Goal: Task Accomplishment & Management: Use online tool/utility

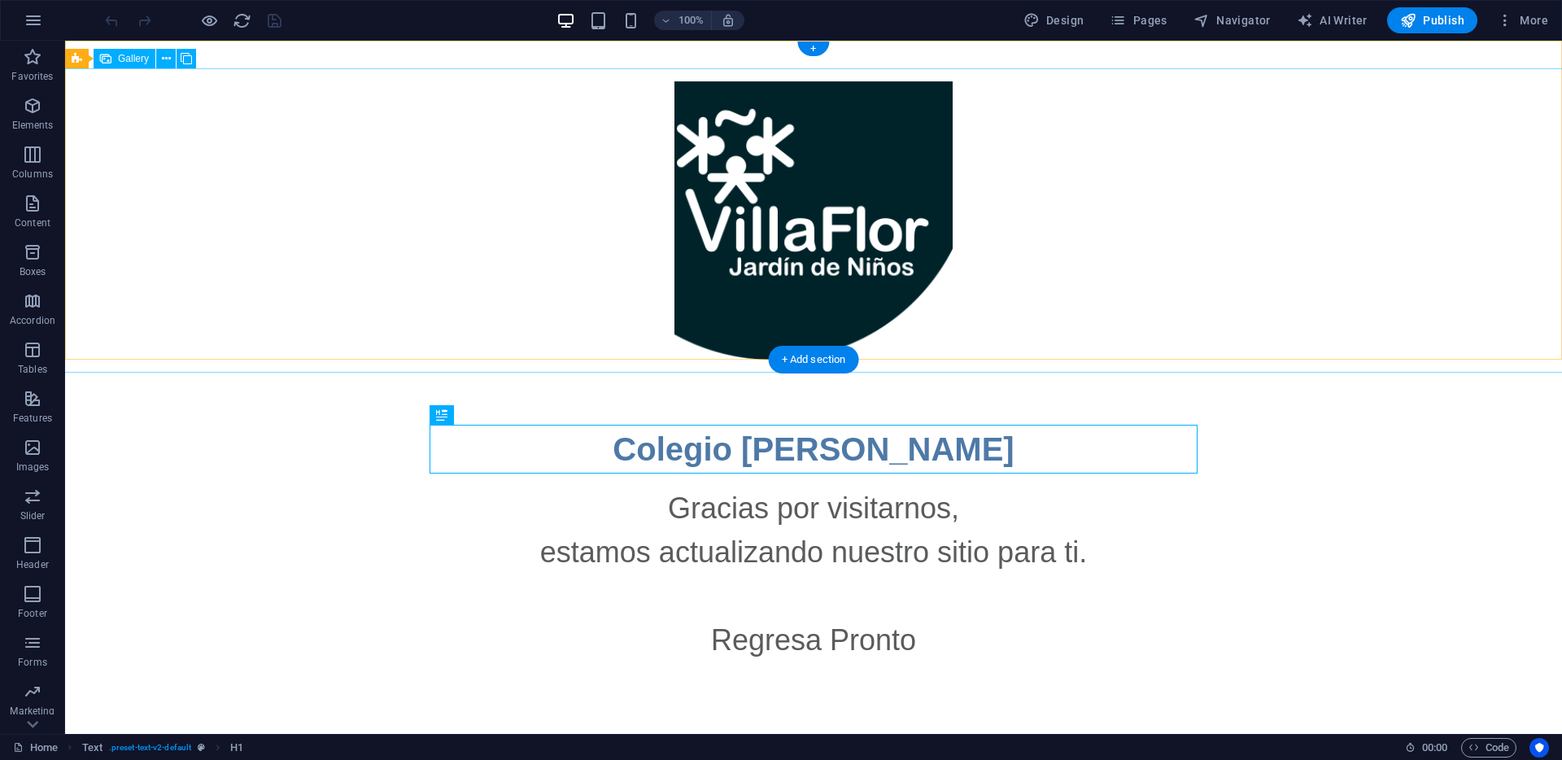
click at [829, 242] on li at bounding box center [813, 220] width 278 height 278
select select "4"
select select "px"
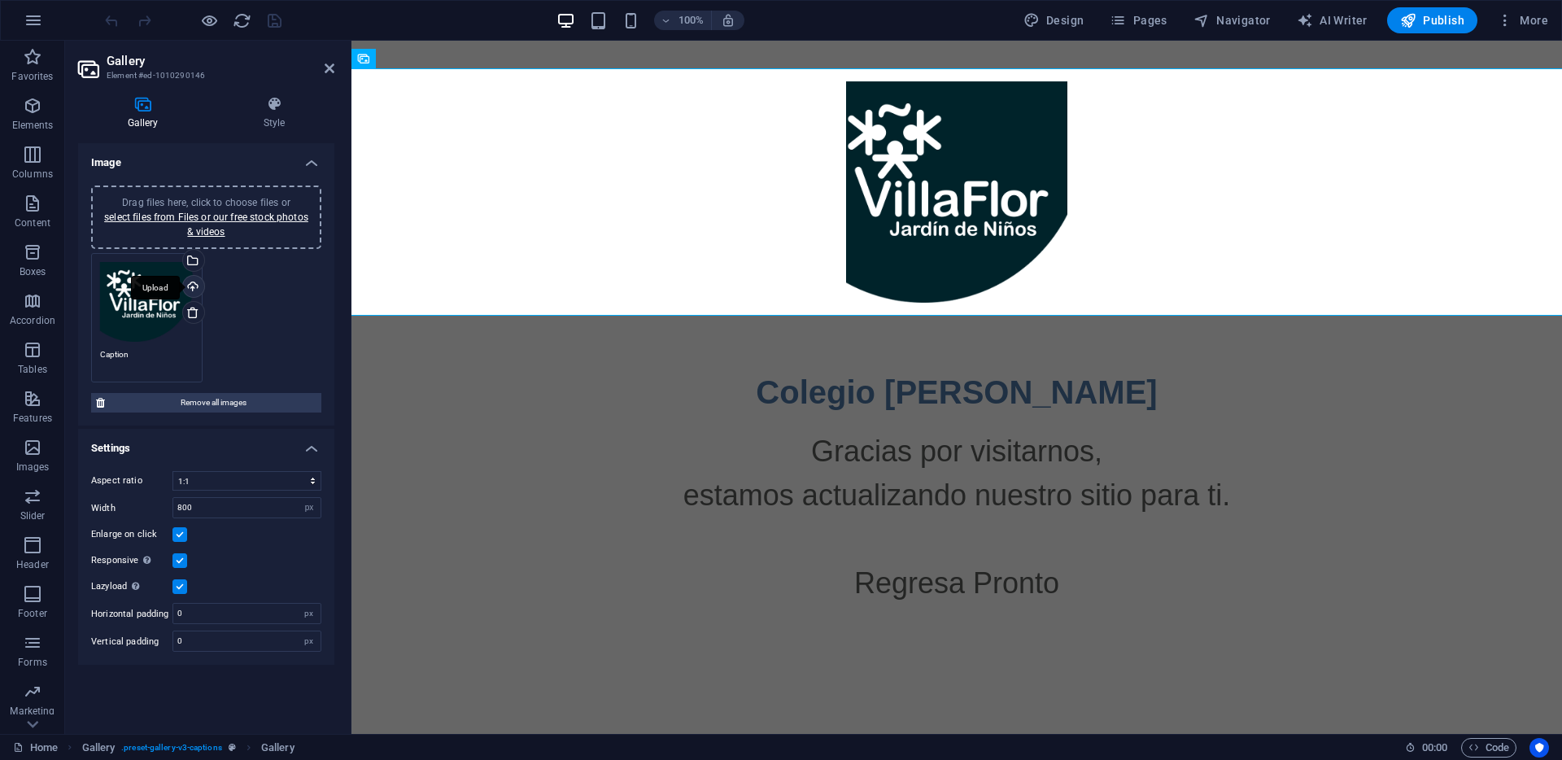
click at [196, 285] on div "Upload" at bounding box center [192, 288] width 24 height 24
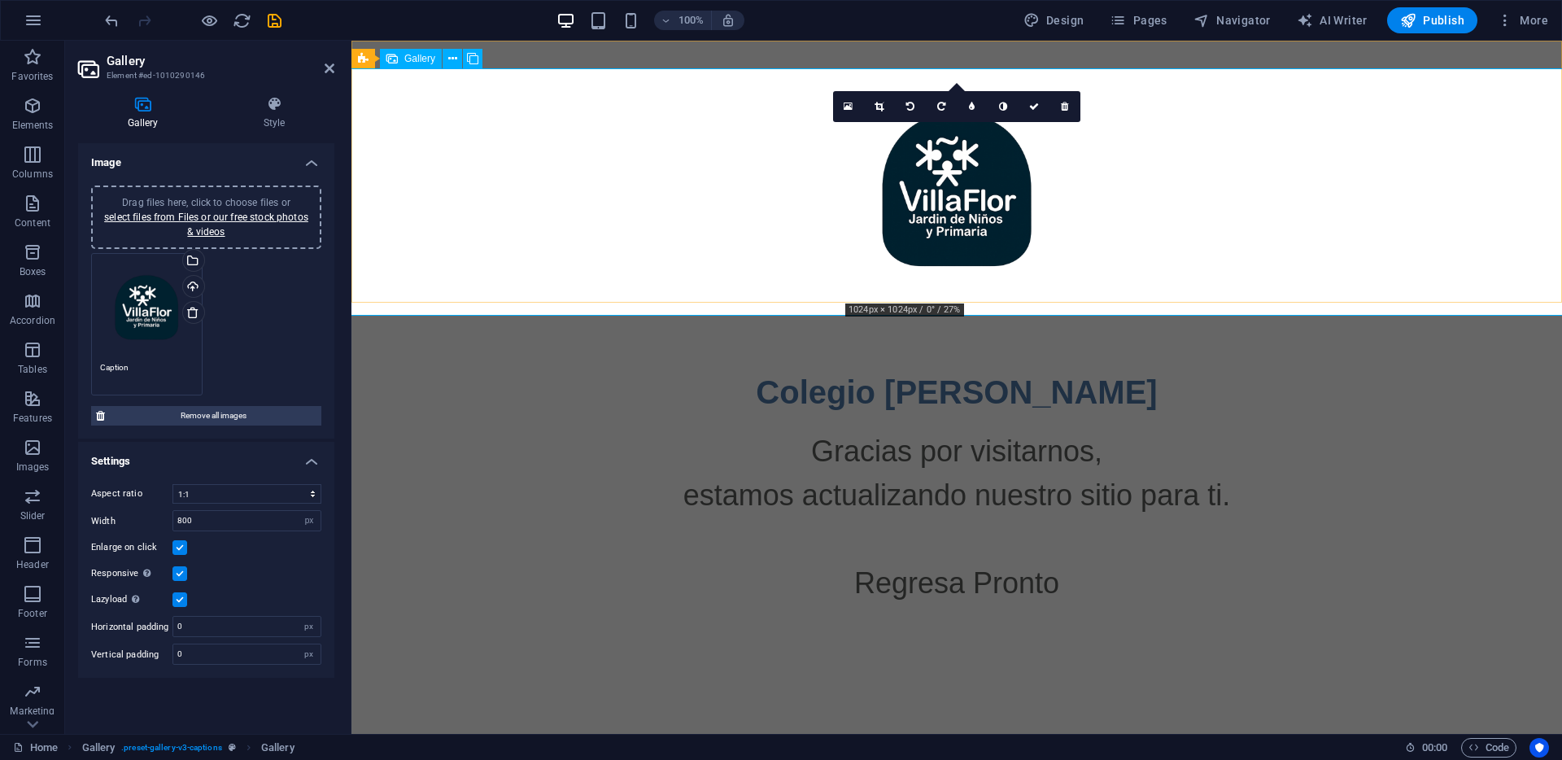
click at [914, 247] on li at bounding box center [956, 191] width 221 height 221
click at [881, 109] on icon at bounding box center [878, 107] width 9 height 10
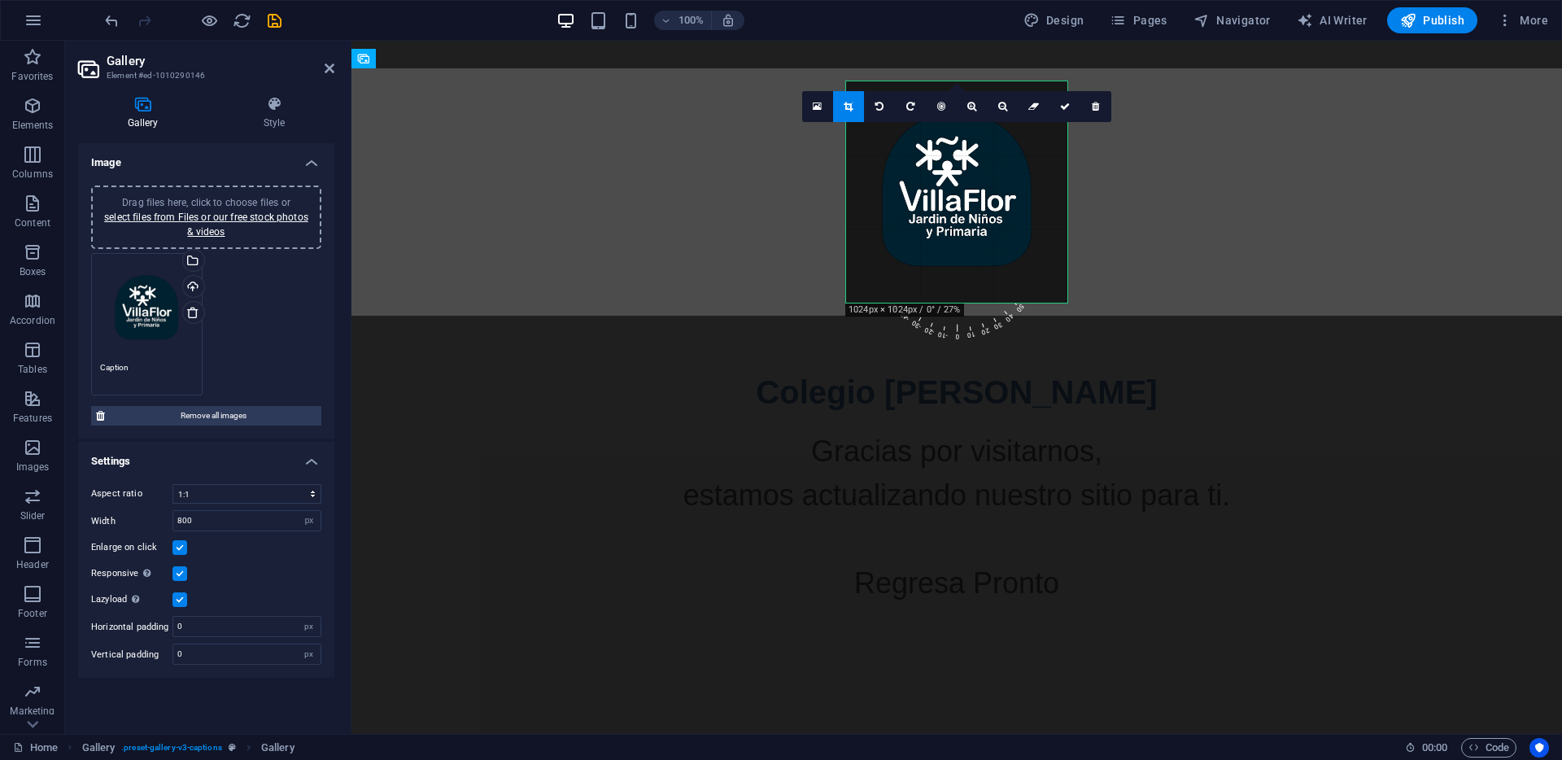
drag, startPoint x: 848, startPoint y: 304, endPoint x: 834, endPoint y: 321, distance: 22.5
click at [834, 321] on div "Drag and drop a file to add it H1 Text Gallery Spacer Gallery Gallery Gallery 1…" at bounding box center [956, 387] width 1210 height 693
click at [230, 520] on input "800" at bounding box center [246, 521] width 147 height 20
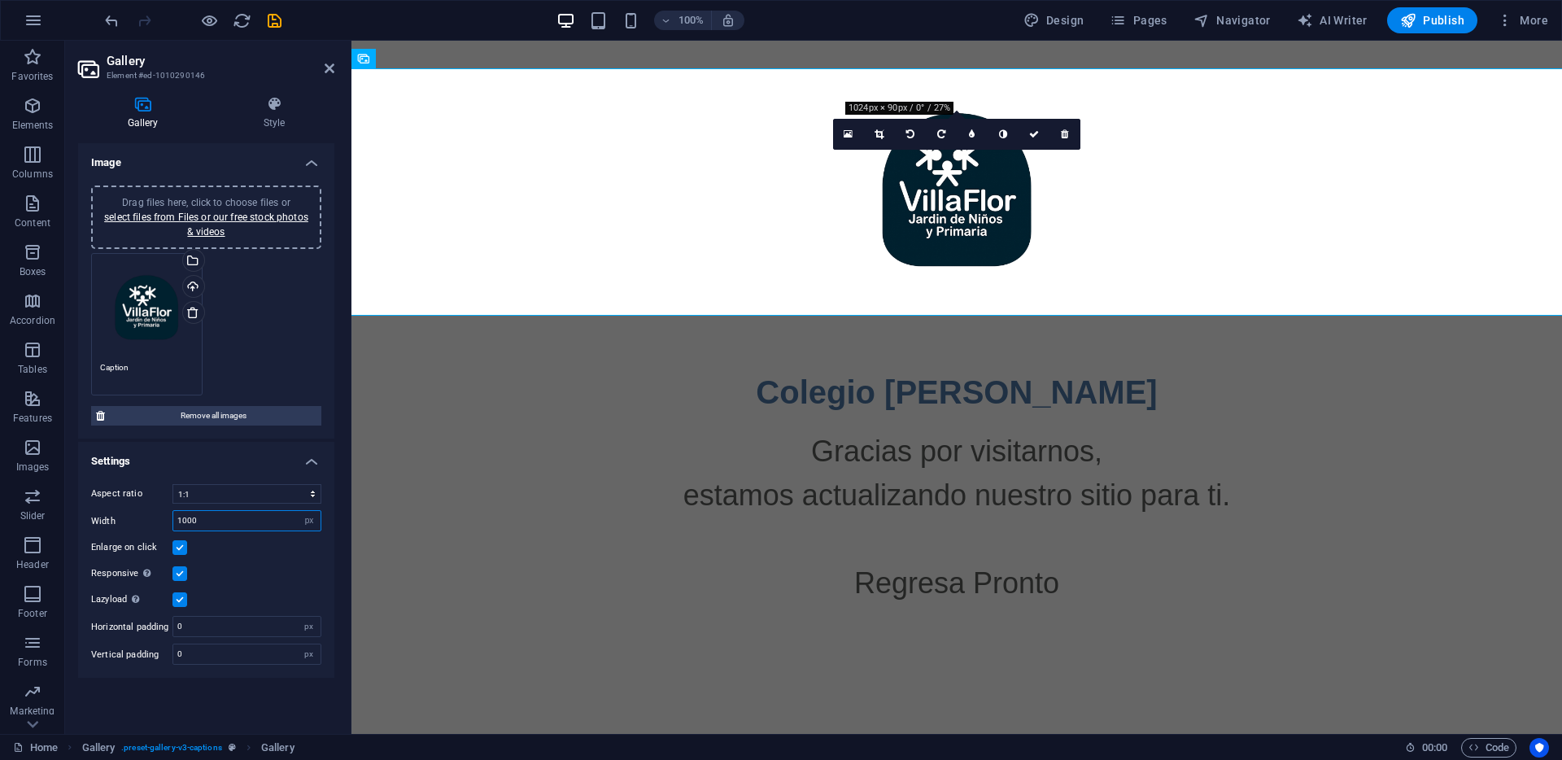
drag, startPoint x: 207, startPoint y: 517, endPoint x: 157, endPoint y: 519, distance: 50.5
click at [159, 519] on div "Width 1000 px %" at bounding box center [206, 520] width 230 height 21
type input "800"
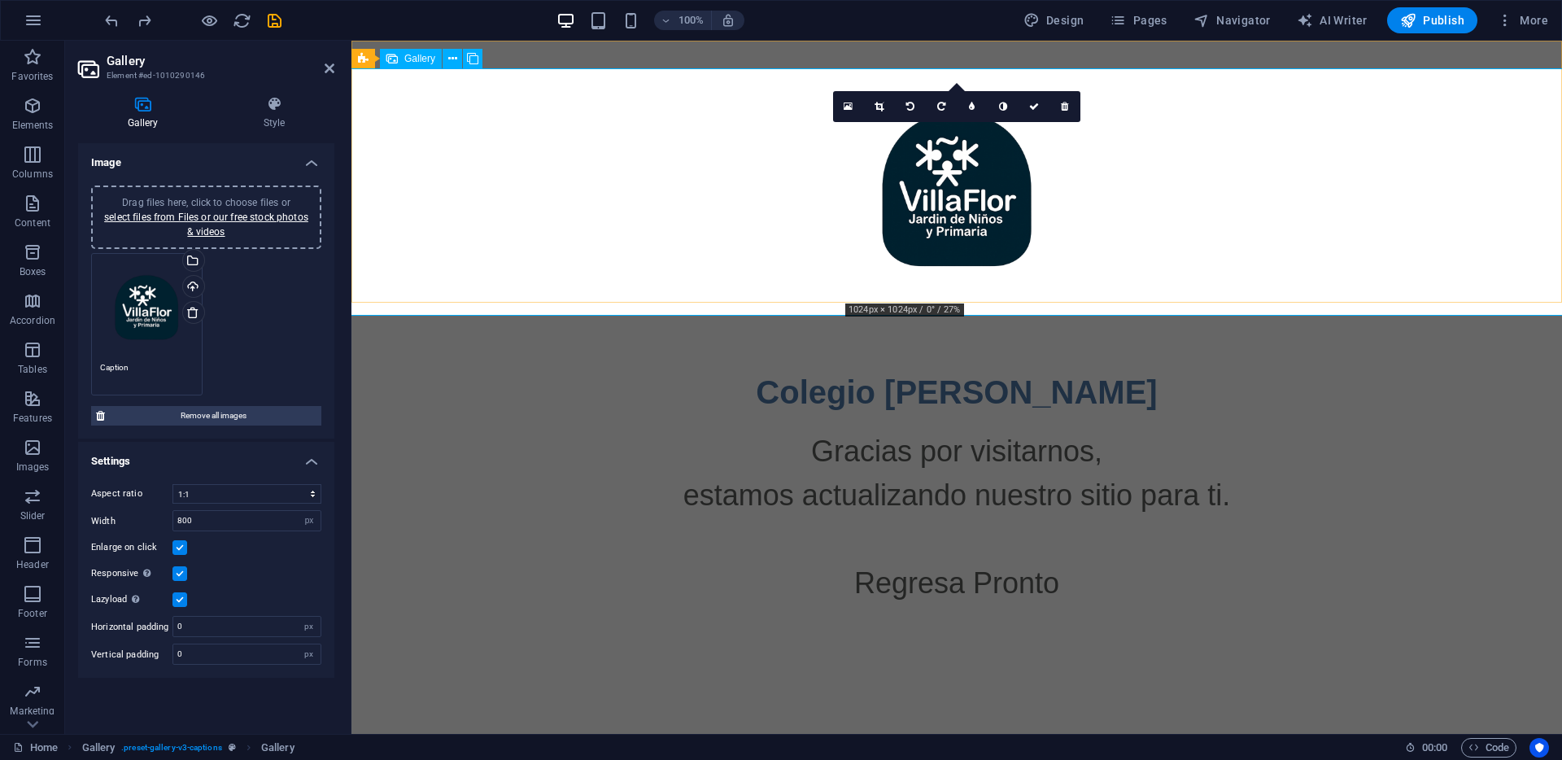
click at [921, 214] on li at bounding box center [956, 191] width 221 height 221
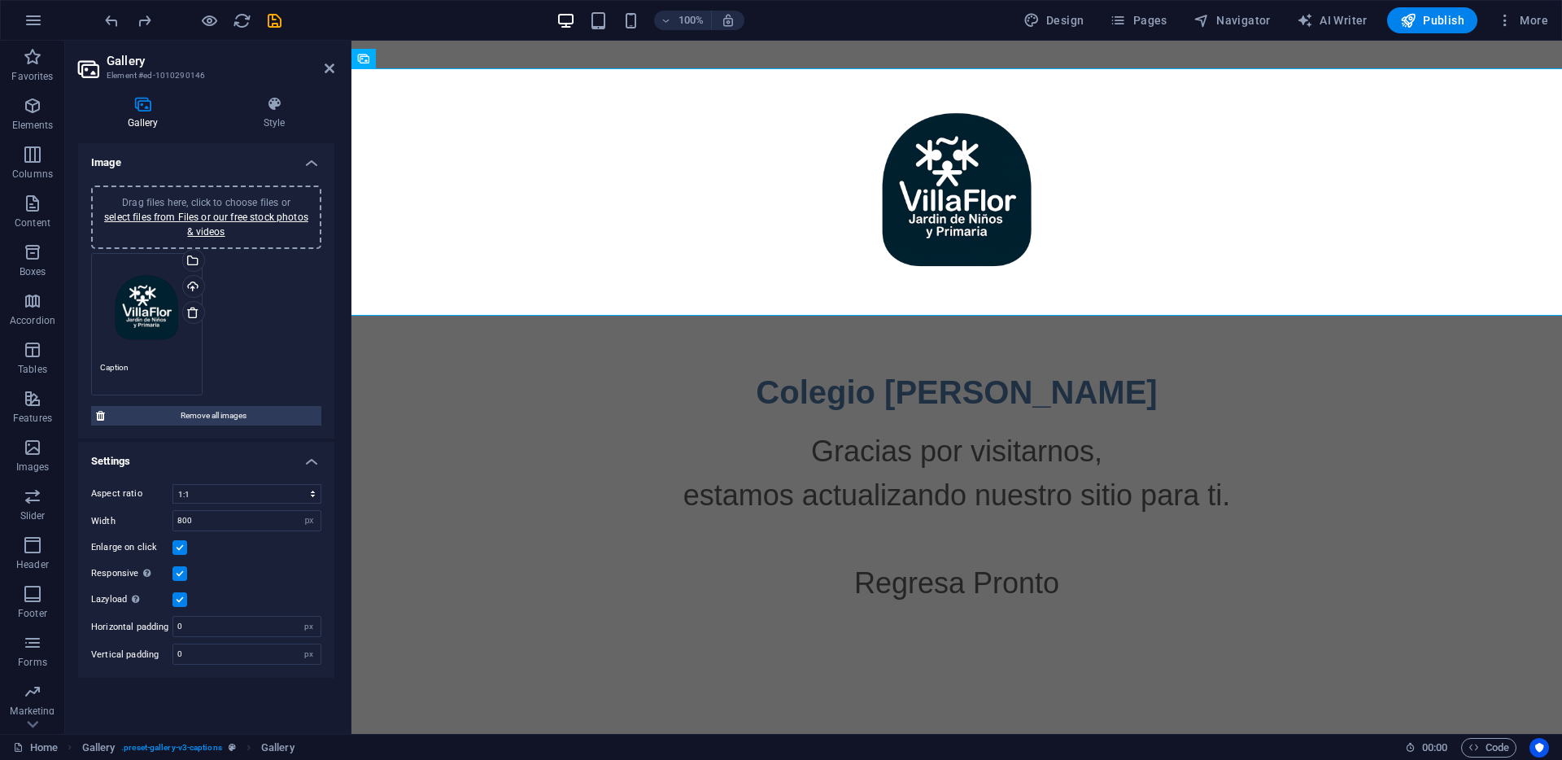
click at [303, 304] on div "Drag files here, click to choose files or select files from Files or our free s…" at bounding box center [206, 324] width 238 height 151
click at [179, 573] on label at bounding box center [179, 573] width 15 height 15
click at [0, 0] on input "Responsive Automatically load retina image and smartphone optimized sizes." at bounding box center [0, 0] width 0 height 0
click at [180, 592] on label at bounding box center [179, 599] width 15 height 15
click at [0, 0] on input "Lazyload Loading images after the page loads improves page speed." at bounding box center [0, 0] width 0 height 0
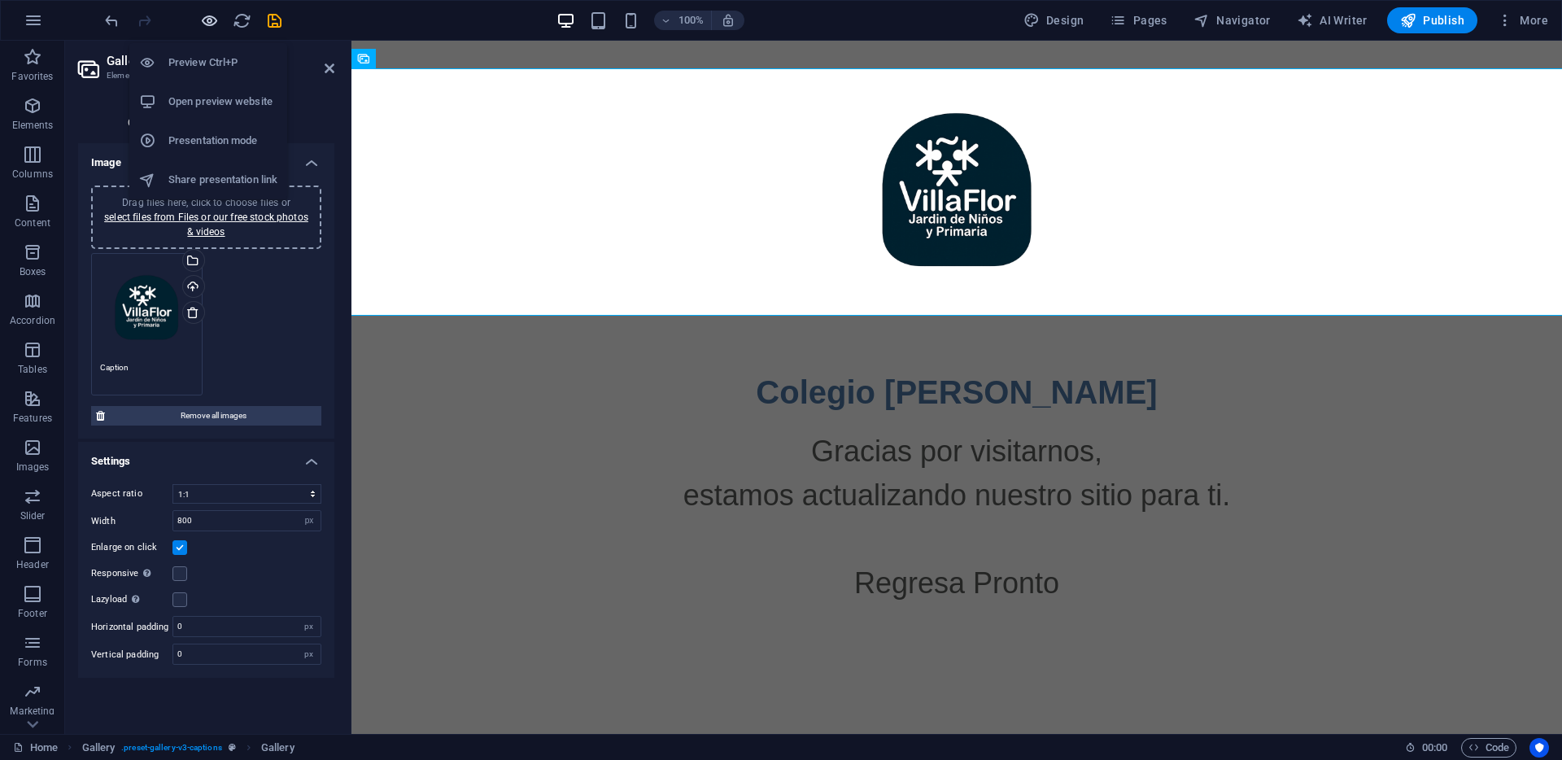
click at [215, 23] on icon "button" at bounding box center [209, 20] width 19 height 19
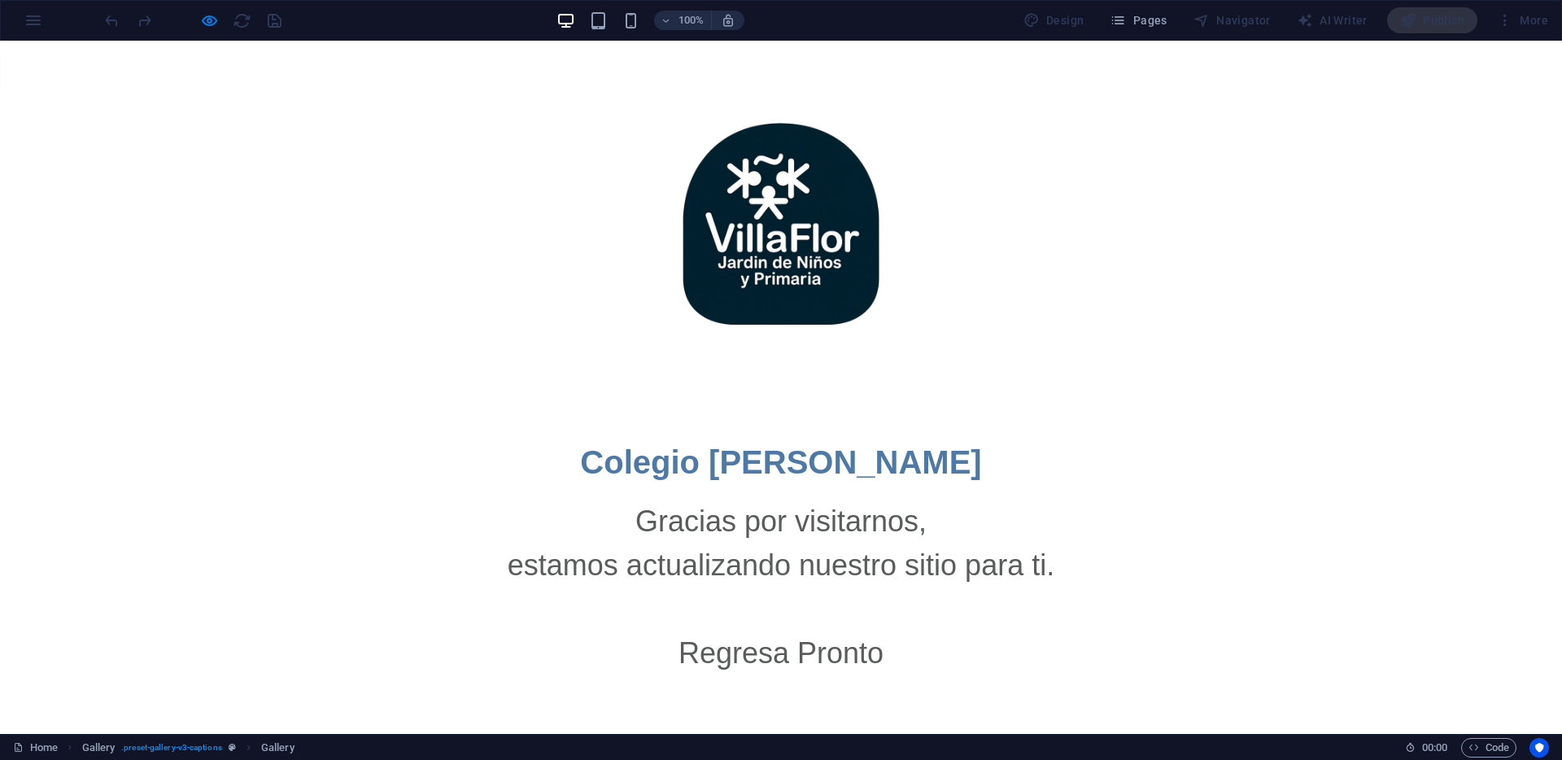
click at [722, 408] on div "Colegio [PERSON_NAME] Gracias por visitarnos, estamos actualizando nuestro siti…" at bounding box center [781, 557] width 1562 height 368
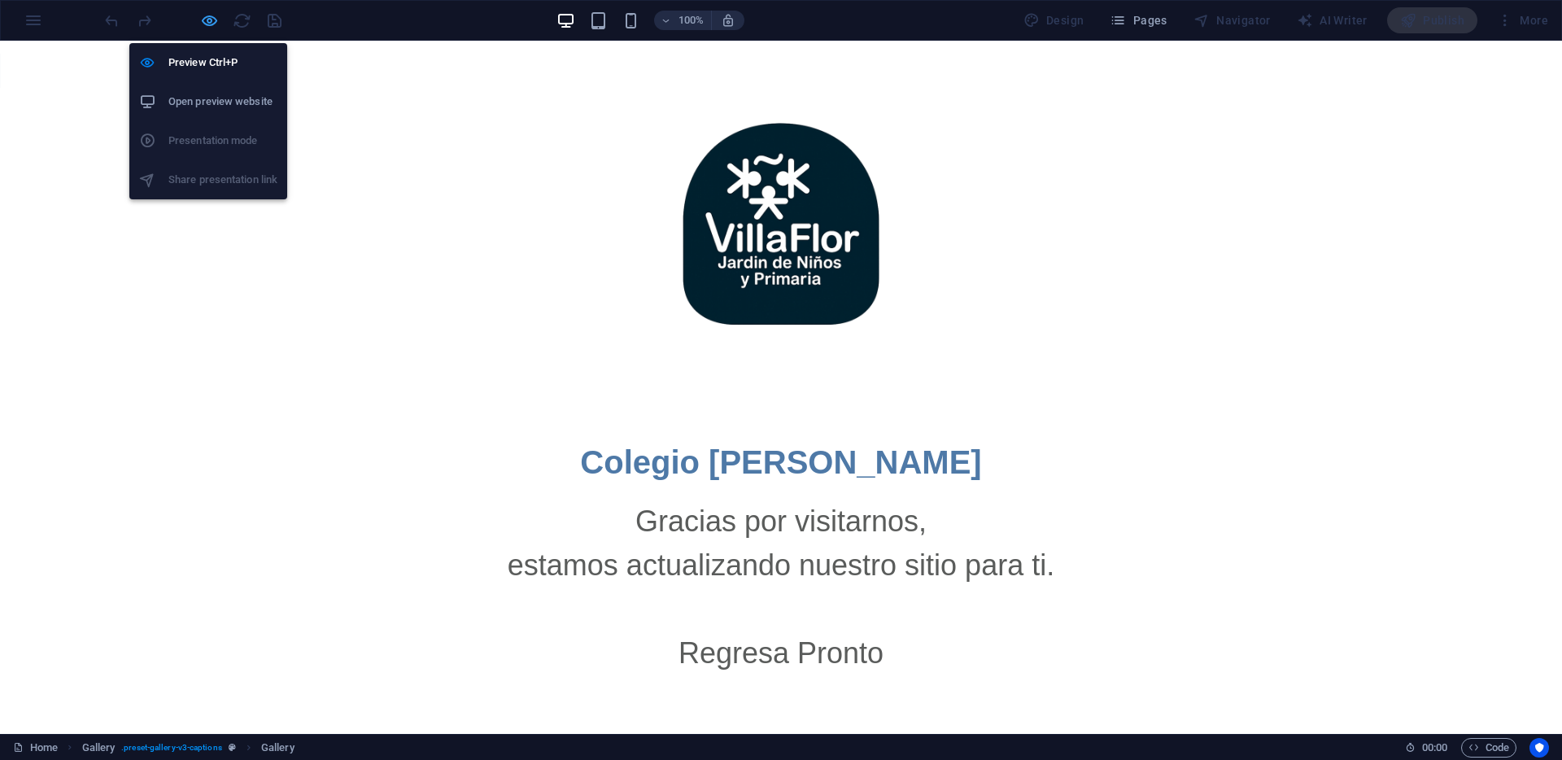
click at [212, 17] on icon "button" at bounding box center [209, 20] width 19 height 19
select select "4"
select select "px"
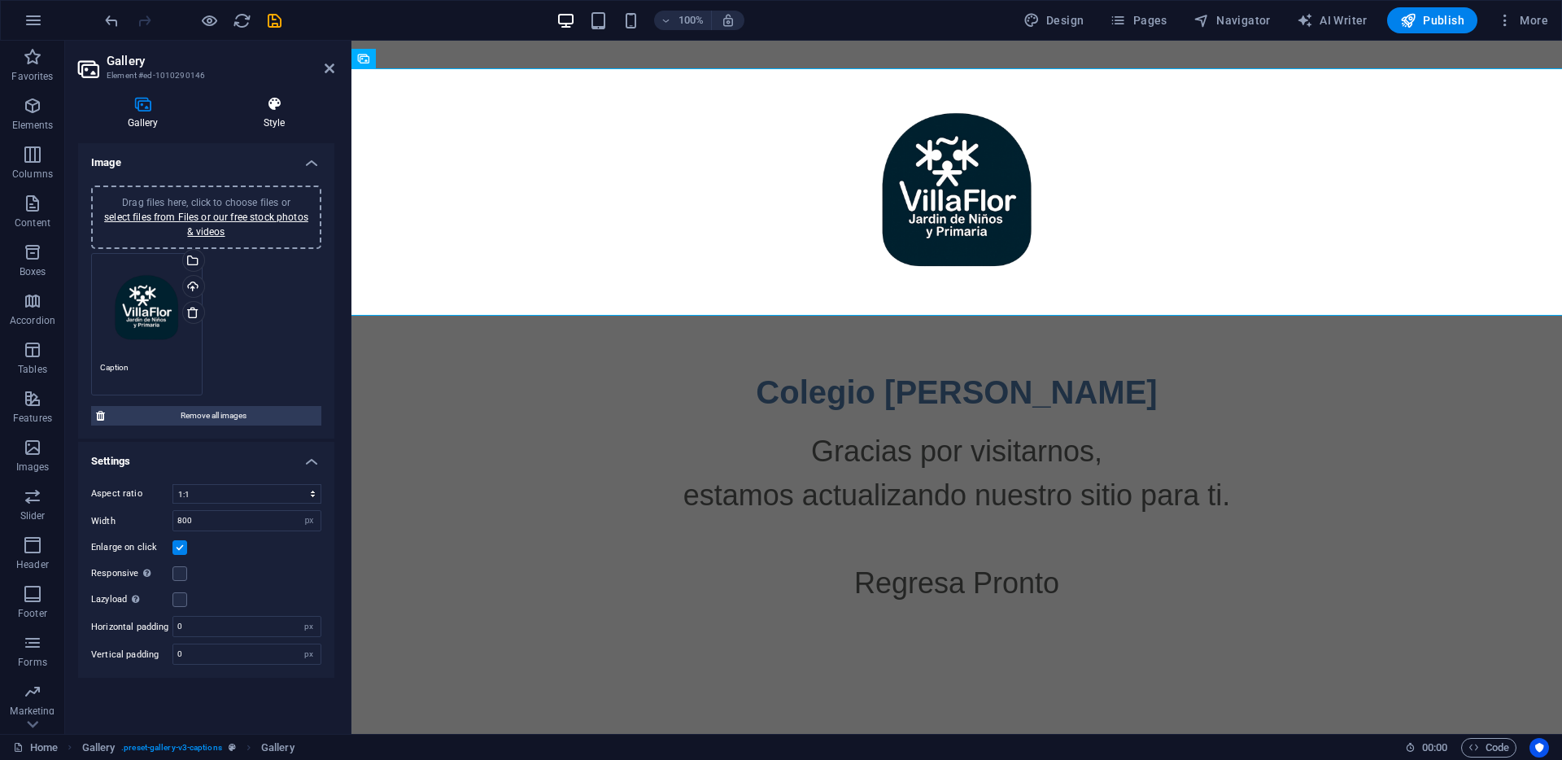
click at [273, 102] on icon at bounding box center [274, 104] width 120 height 16
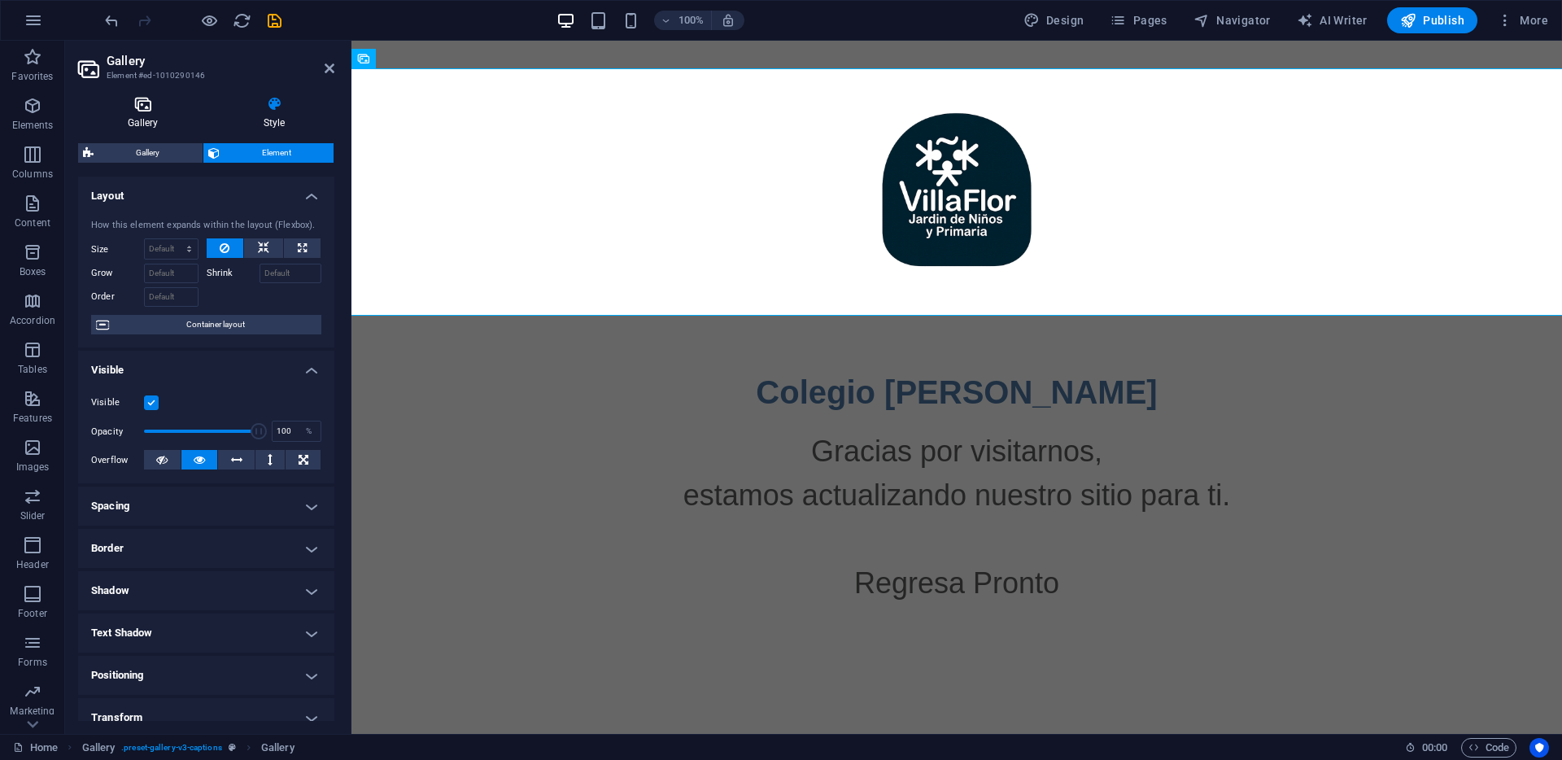
click at [150, 111] on icon at bounding box center [142, 104] width 129 height 16
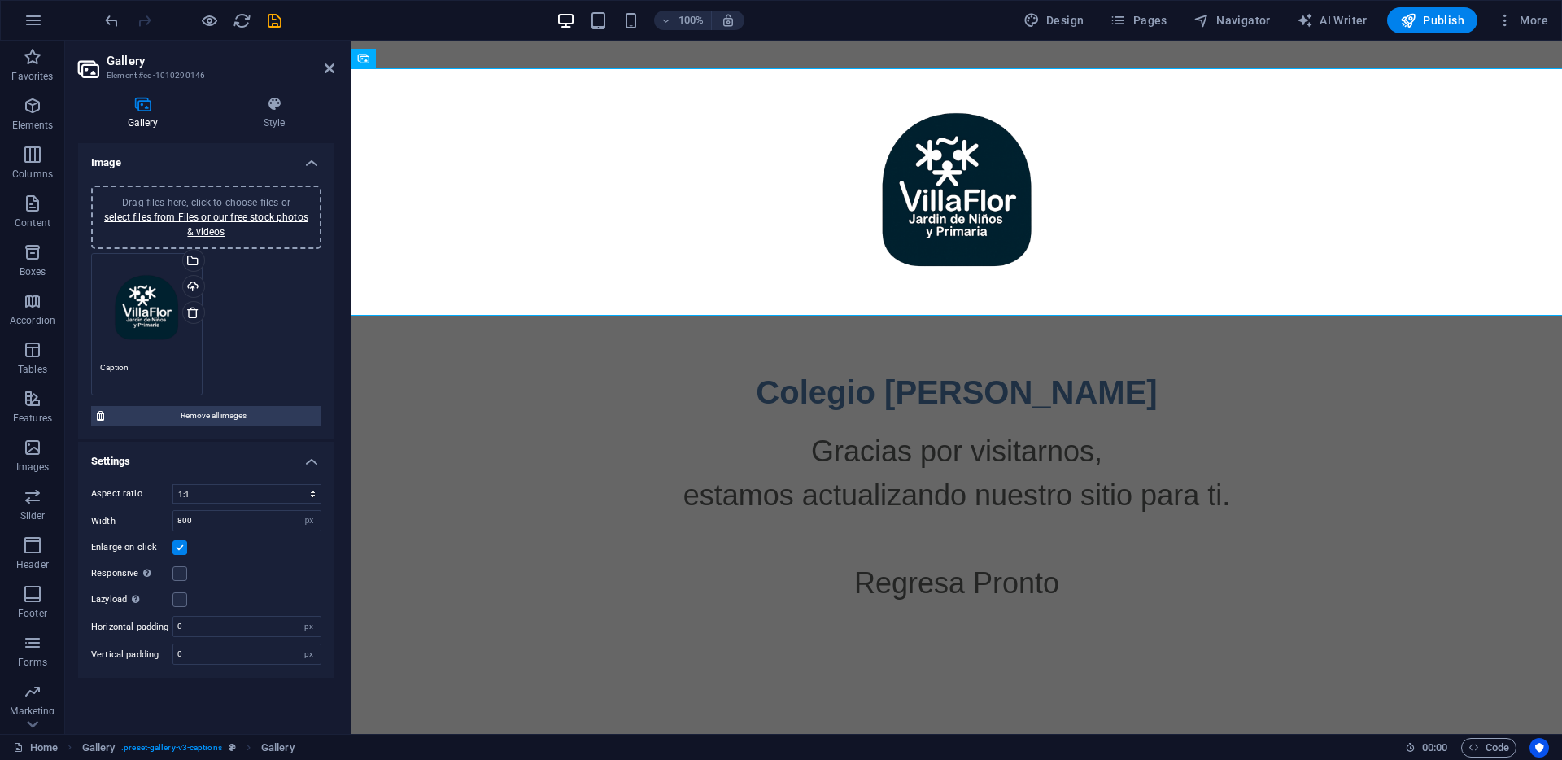
click at [259, 353] on div "Drag files here, click to choose files or select files from Files or our free s…" at bounding box center [206, 324] width 238 height 151
click at [178, 546] on label at bounding box center [179, 547] width 15 height 15
click at [0, 0] on input "Enlarge on click" at bounding box center [0, 0] width 0 height 0
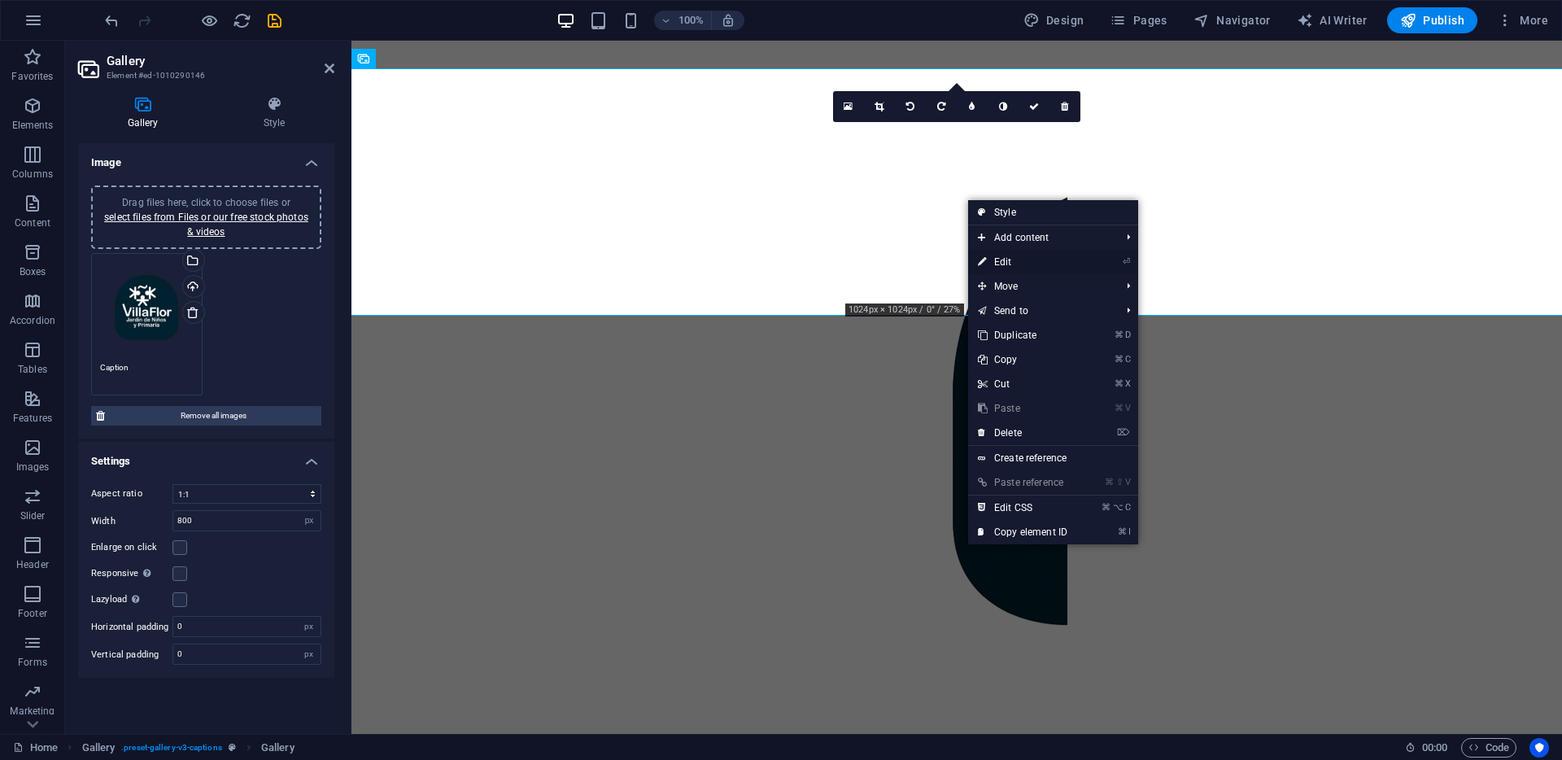
click at [1033, 259] on link "⏎ Edit" at bounding box center [1022, 262] width 109 height 24
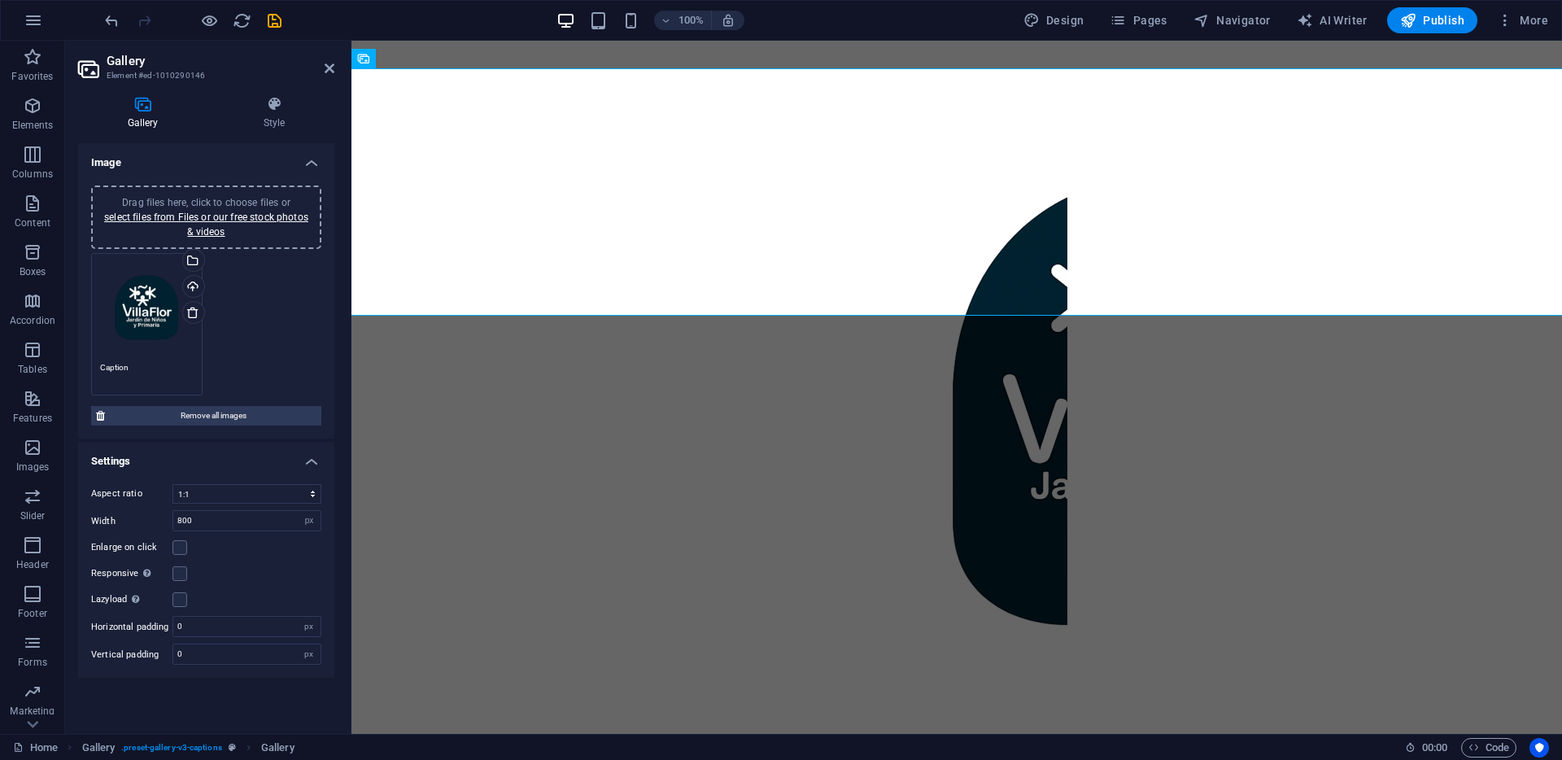
click at [316, 162] on h4 "Image" at bounding box center [206, 157] width 256 height 29
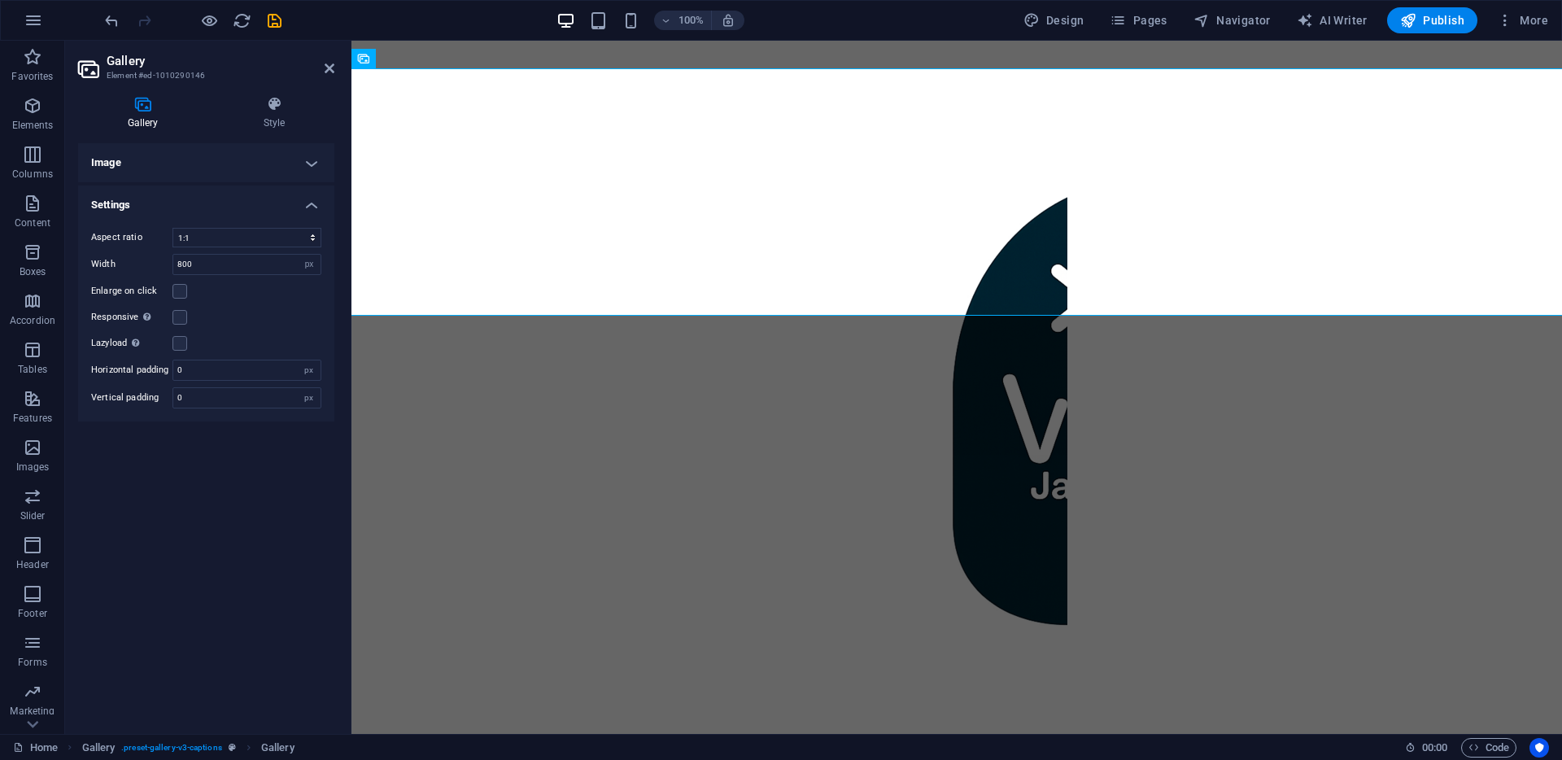
click at [316, 162] on h4 "Image" at bounding box center [206, 162] width 256 height 39
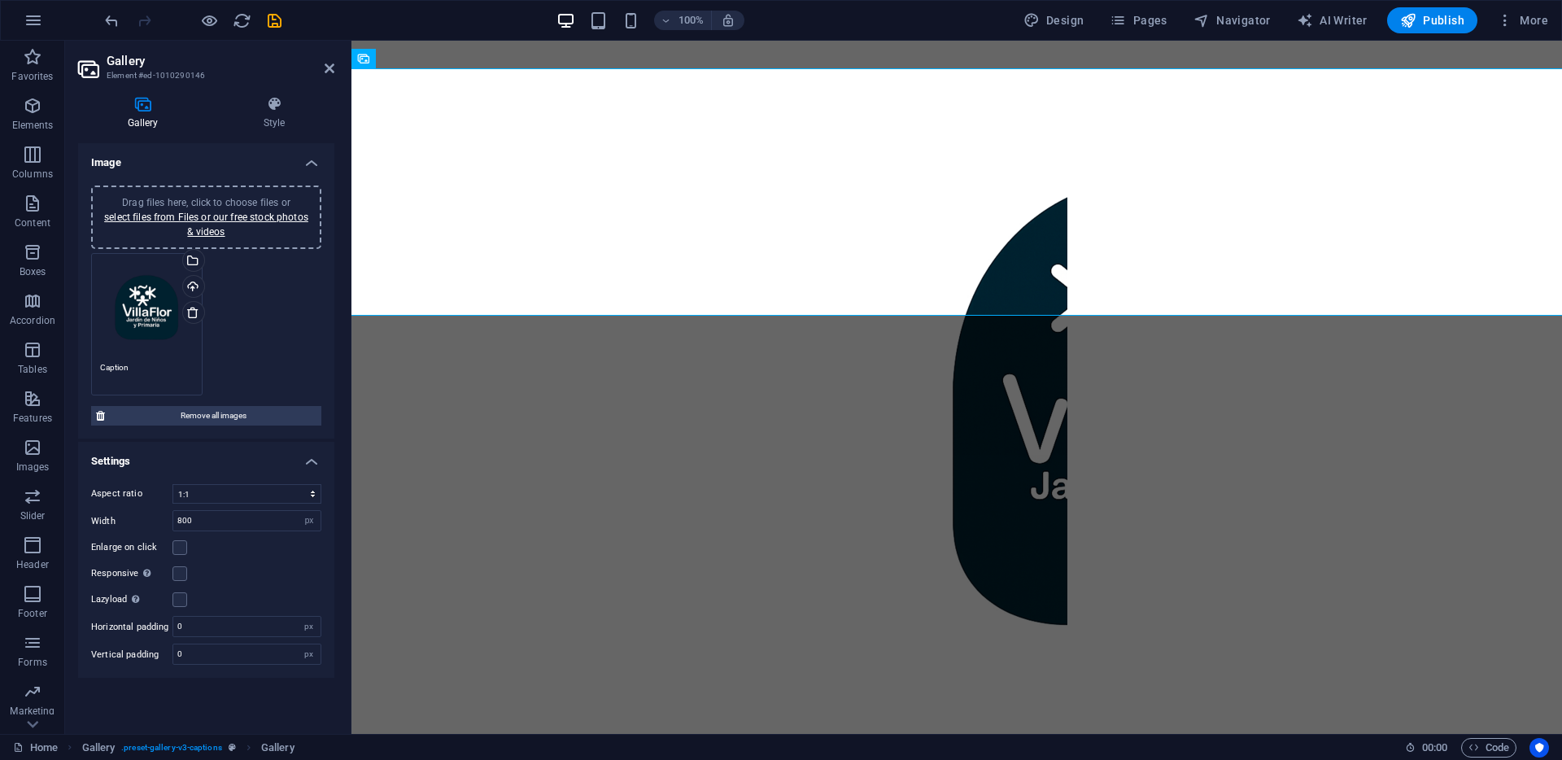
click at [264, 308] on div "Drag files here, click to choose files or select files from Files or our free s…" at bounding box center [206, 324] width 238 height 151
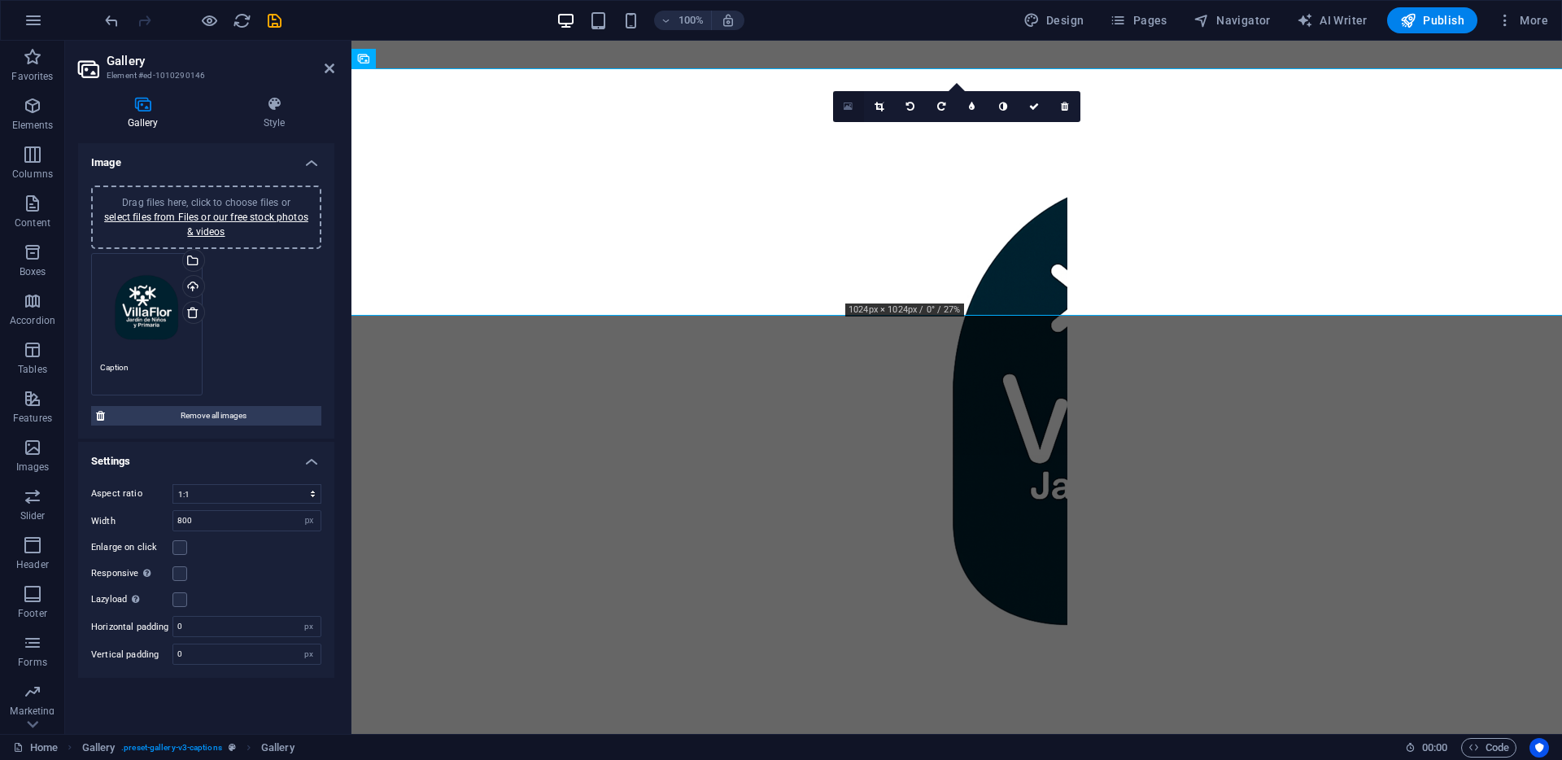
click at [850, 106] on icon at bounding box center [848, 106] width 9 height 11
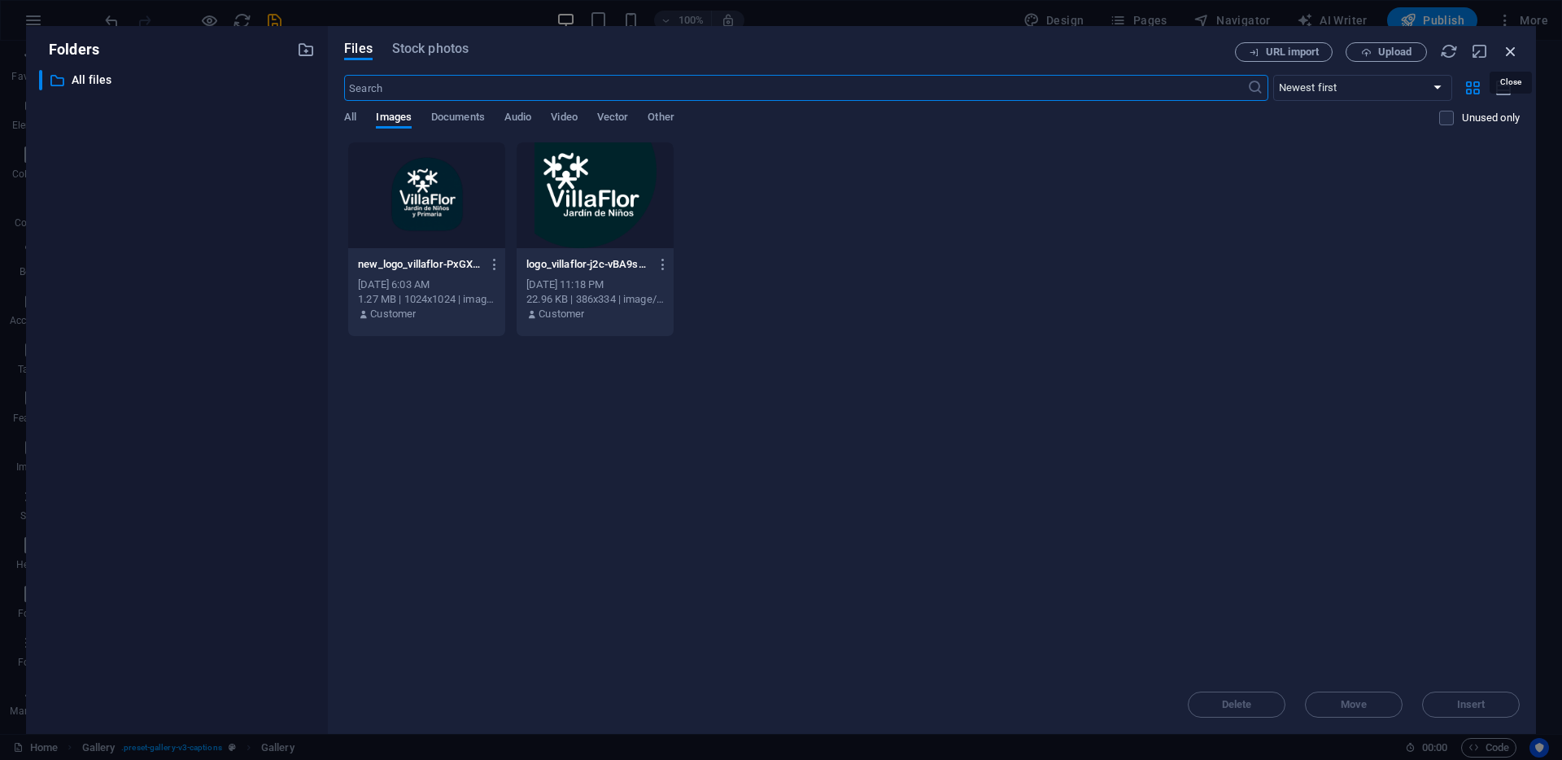
click at [1509, 54] on icon "button" at bounding box center [1511, 51] width 18 height 18
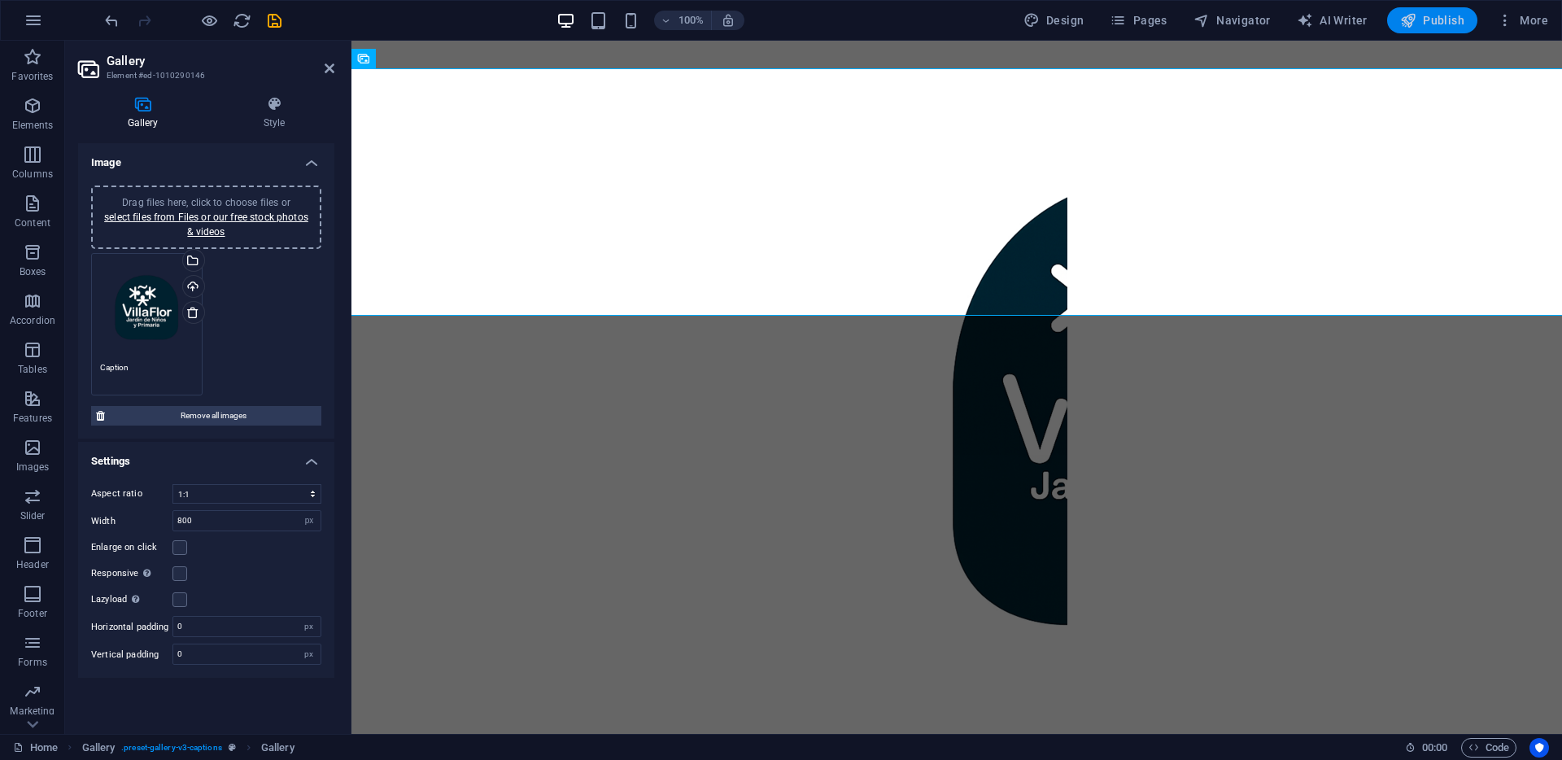
click at [1441, 21] on span "Publish" at bounding box center [1432, 20] width 64 height 16
select select "4"
select select "px"
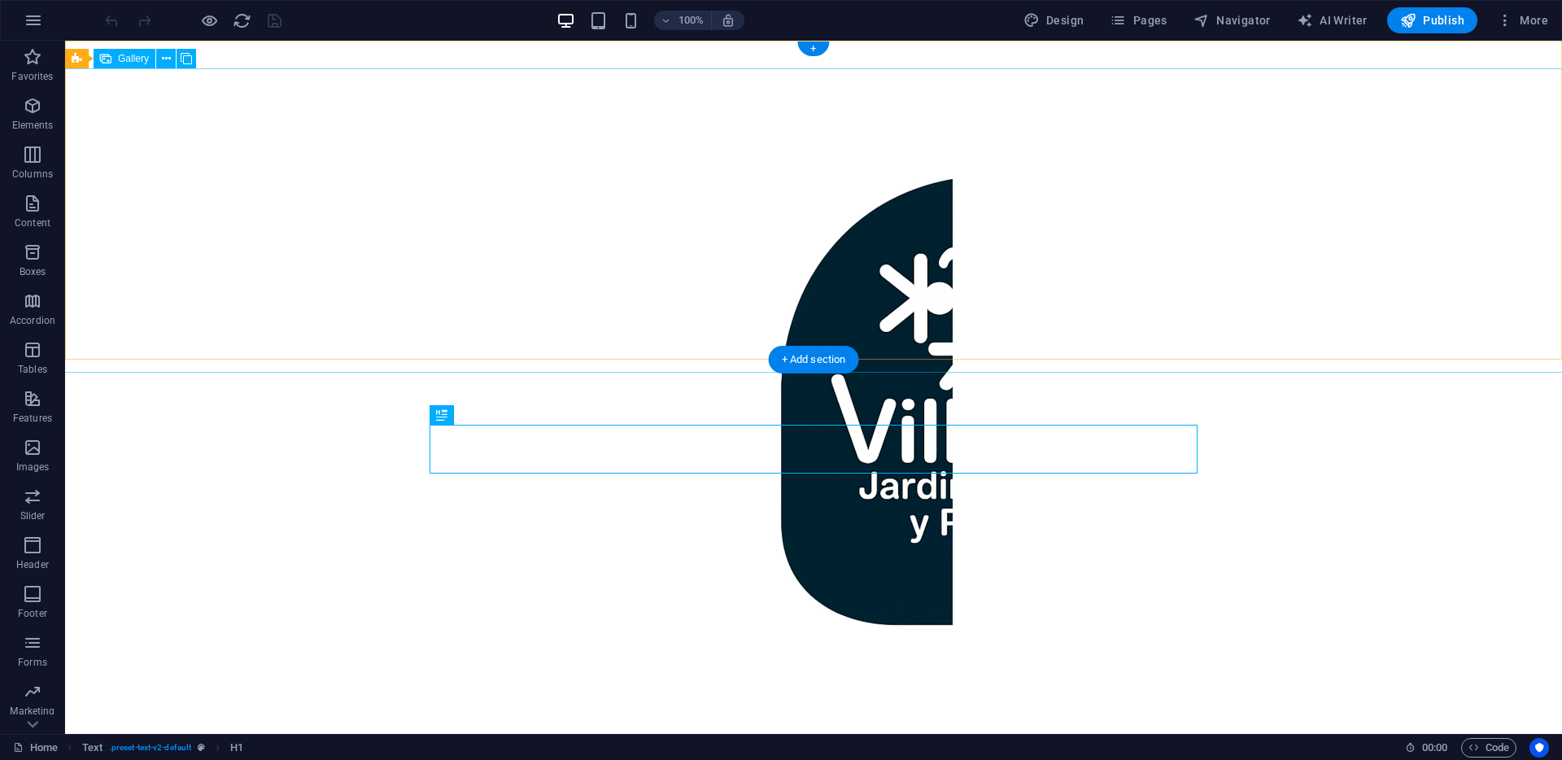
click at [807, 261] on img at bounding box center [999, 406] width 651 height 651
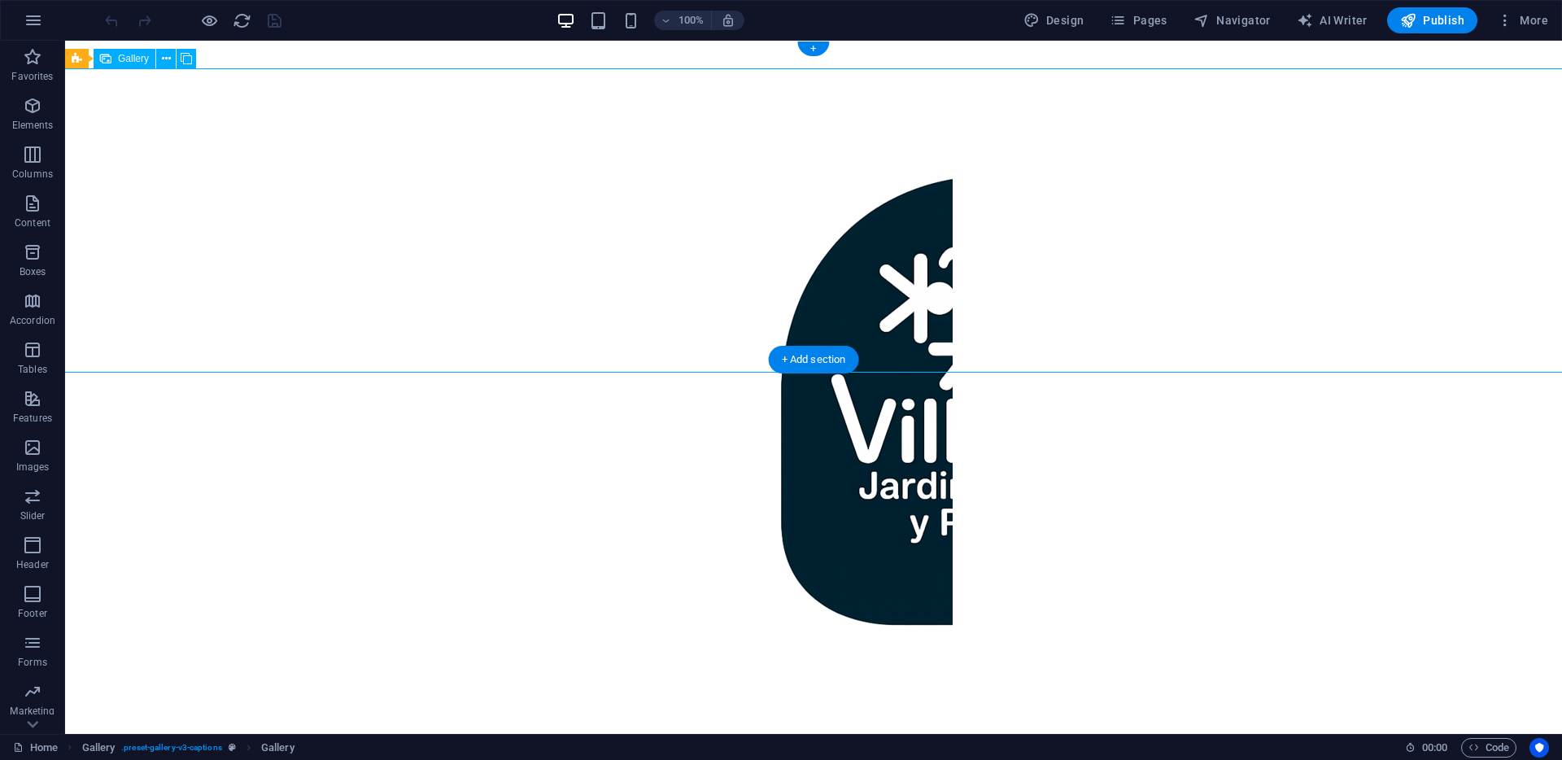
click at [807, 261] on img at bounding box center [999, 406] width 651 height 651
select select "4"
select select "px"
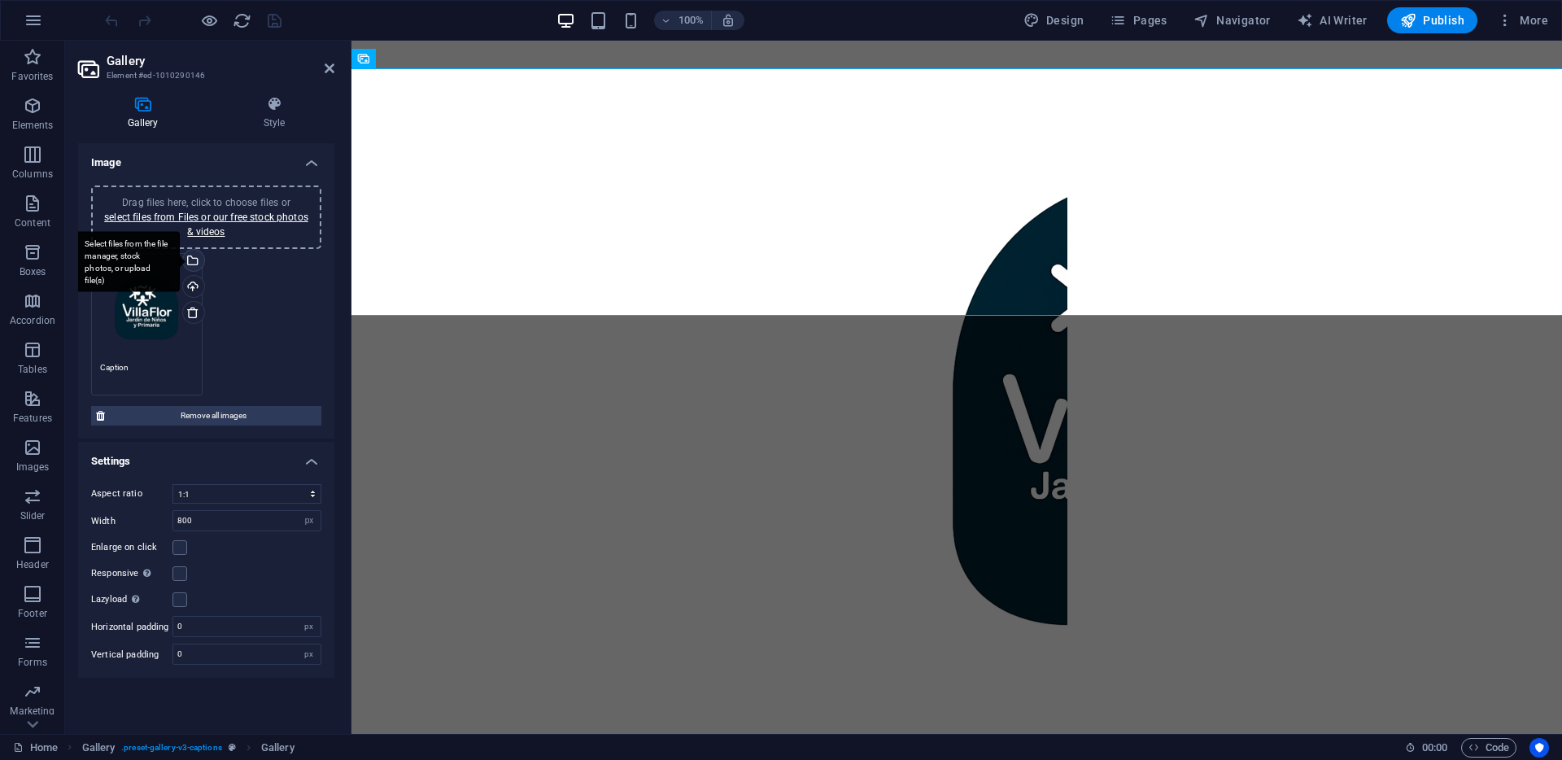
click at [197, 259] on div "Select files from the file manager, stock photos, or upload file(s)" at bounding box center [192, 262] width 24 height 24
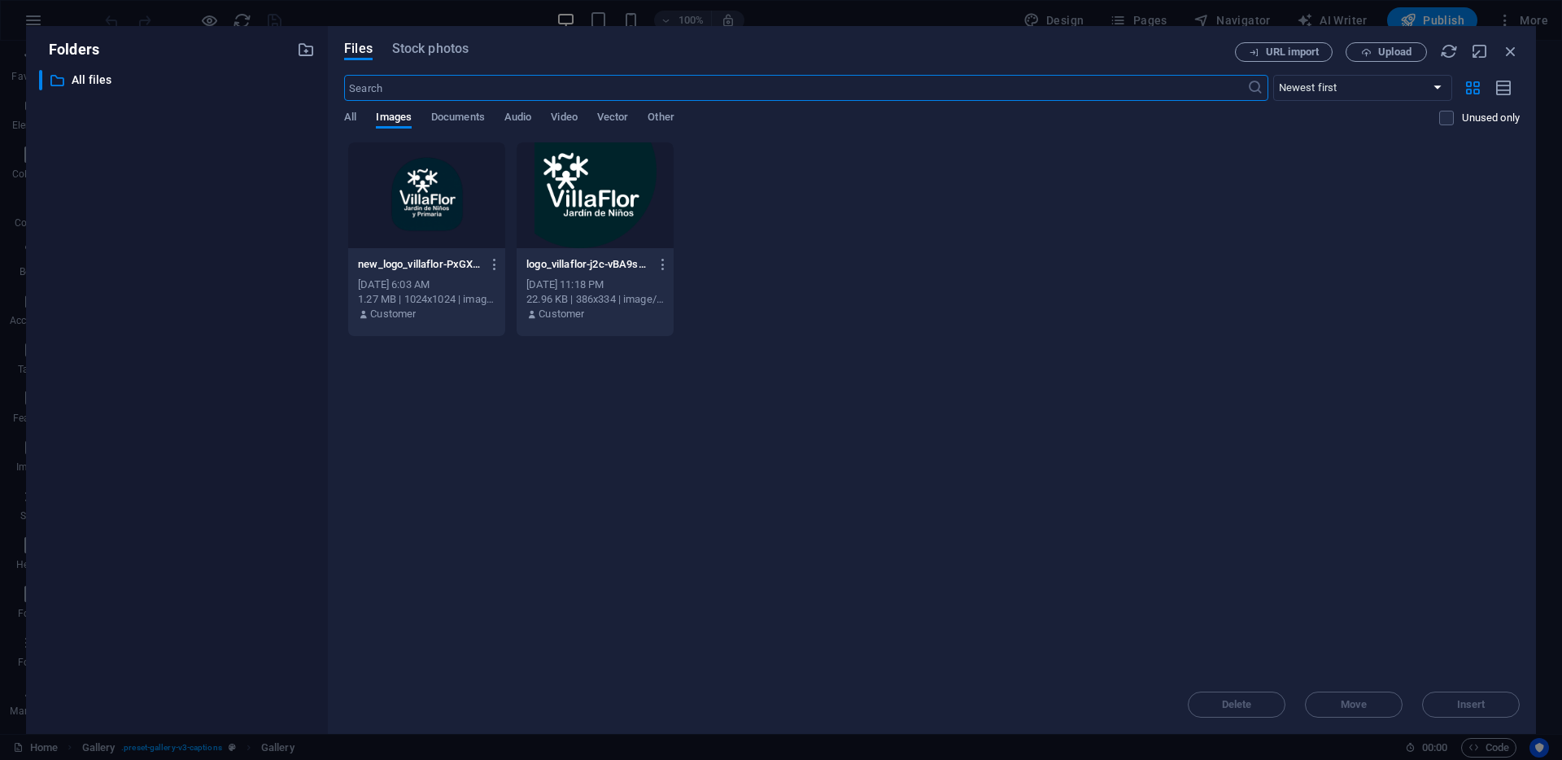
click at [560, 223] on div at bounding box center [595, 195] width 157 height 106
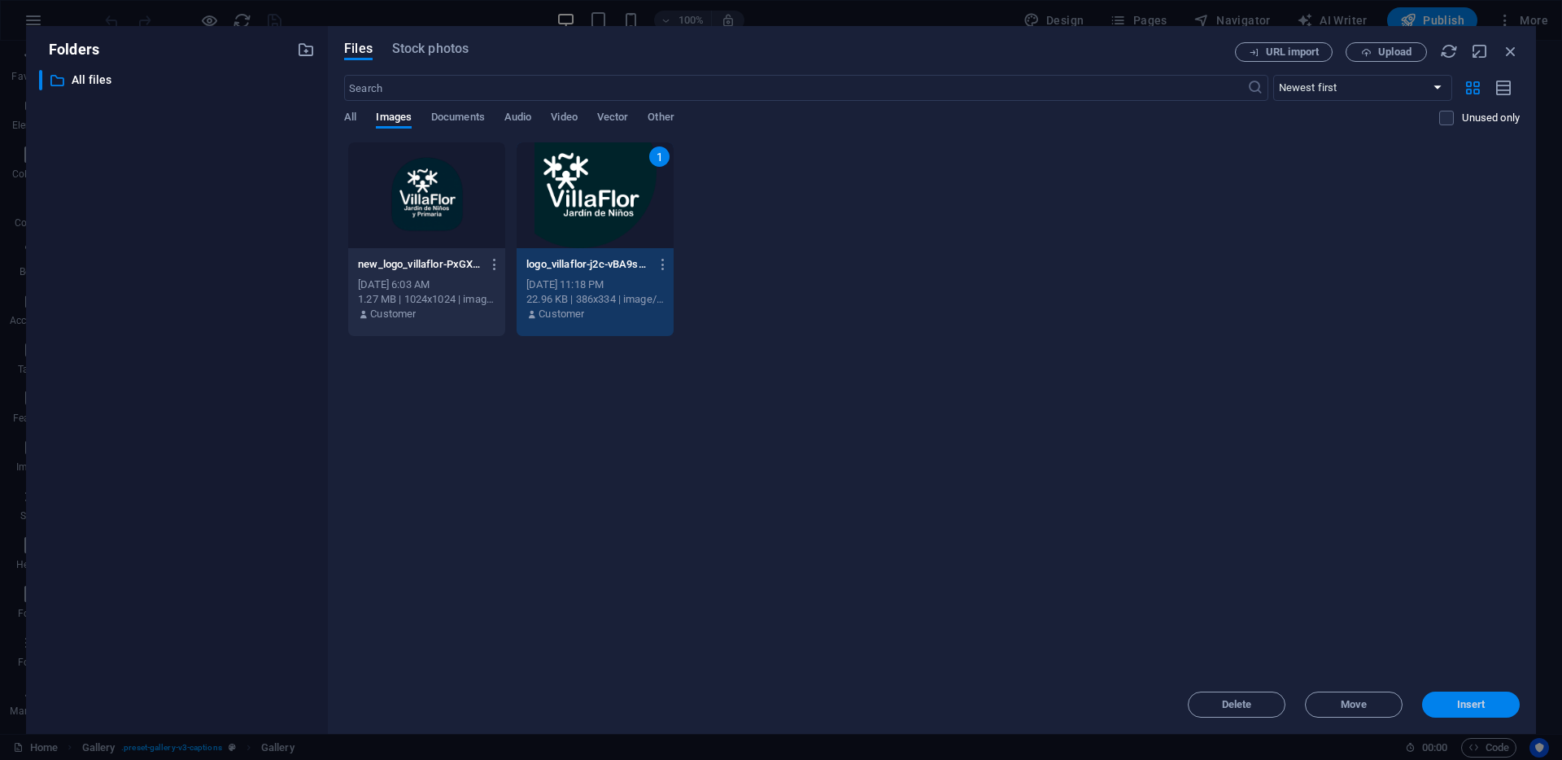
click at [1494, 710] on button "Insert" at bounding box center [1471, 704] width 98 height 26
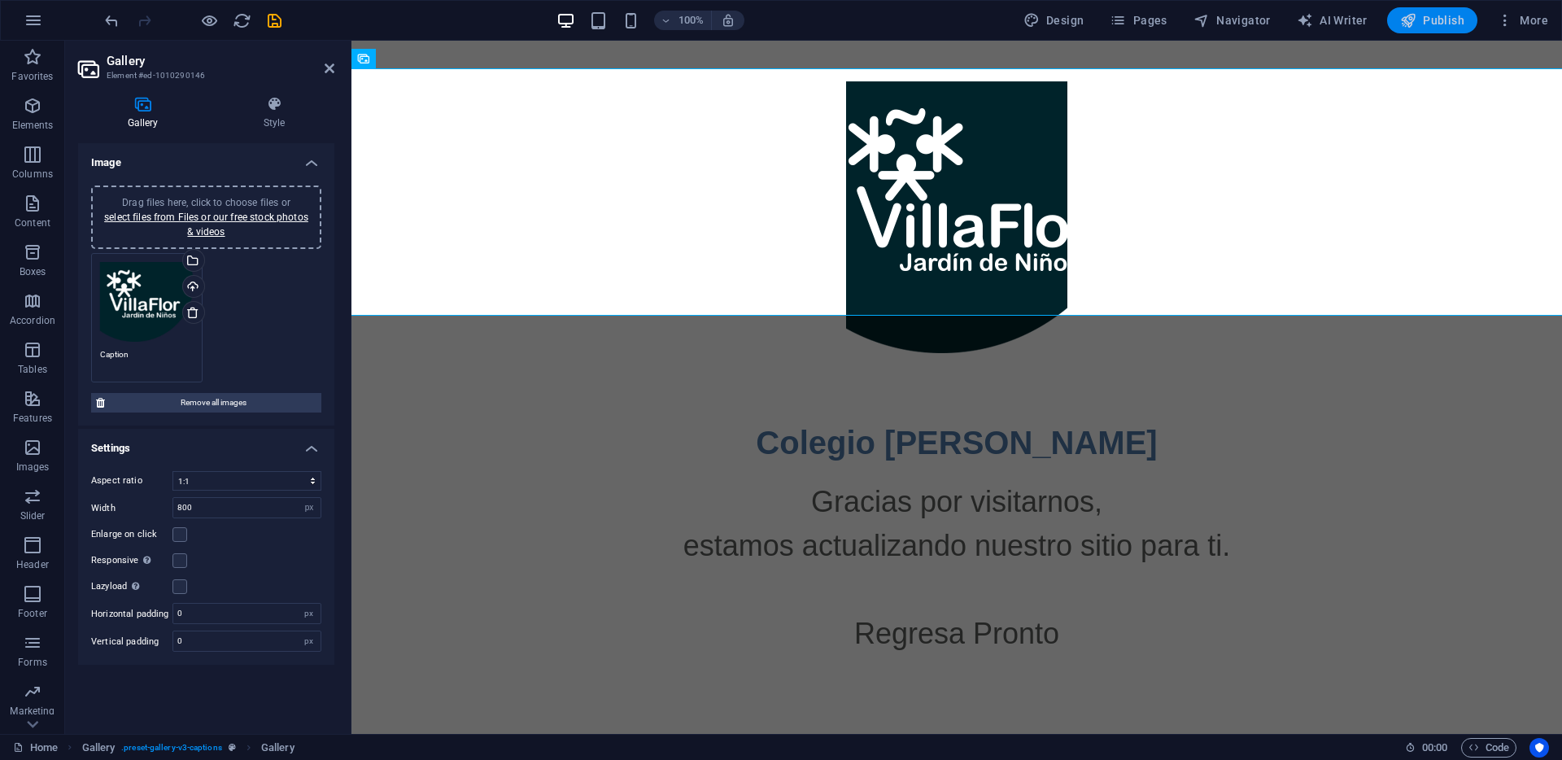
click at [1448, 24] on span "Publish" at bounding box center [1432, 20] width 64 height 16
